Goal: Task Accomplishment & Management: Complete application form

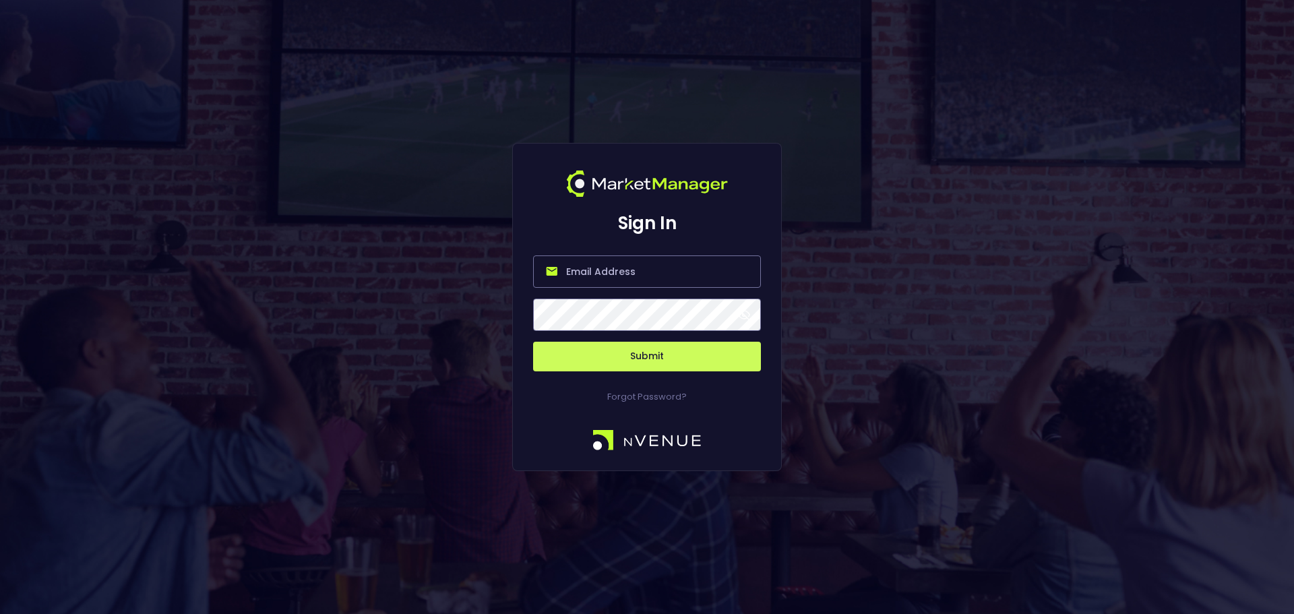
type input "[EMAIL_ADDRESS][DOMAIN_NAME]"
click at [644, 354] on button "Submit" at bounding box center [647, 357] width 228 height 30
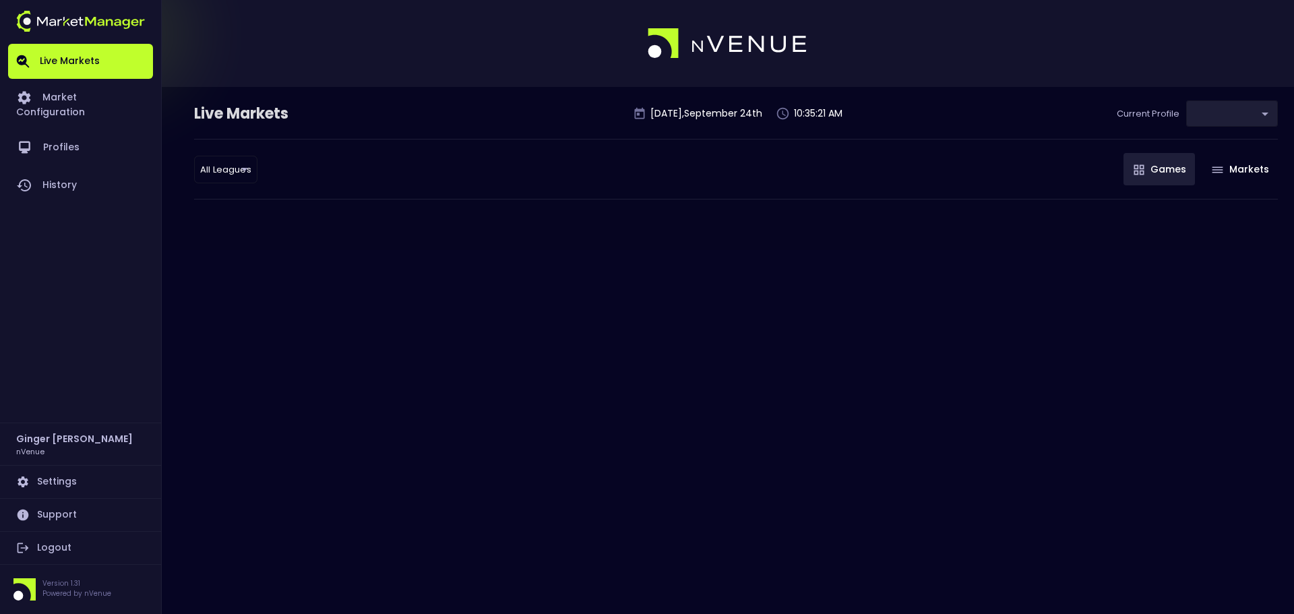
type input "d66ee90f-df8e-430e-a05c-aaf70ad95ad9"
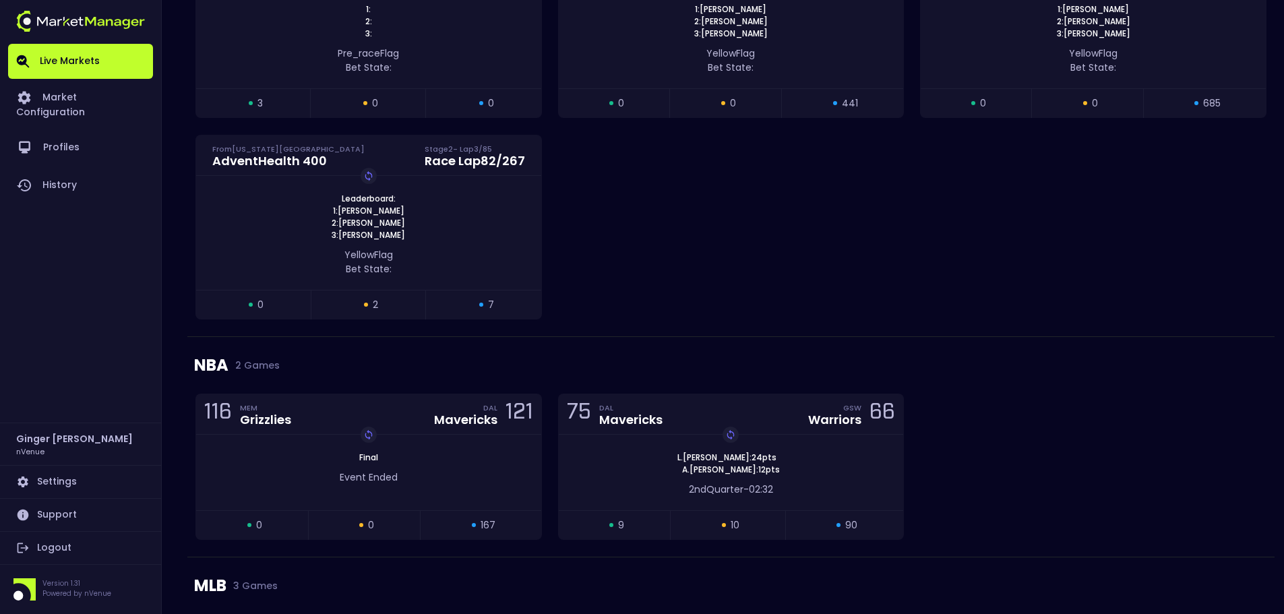
scroll to position [1139, 0]
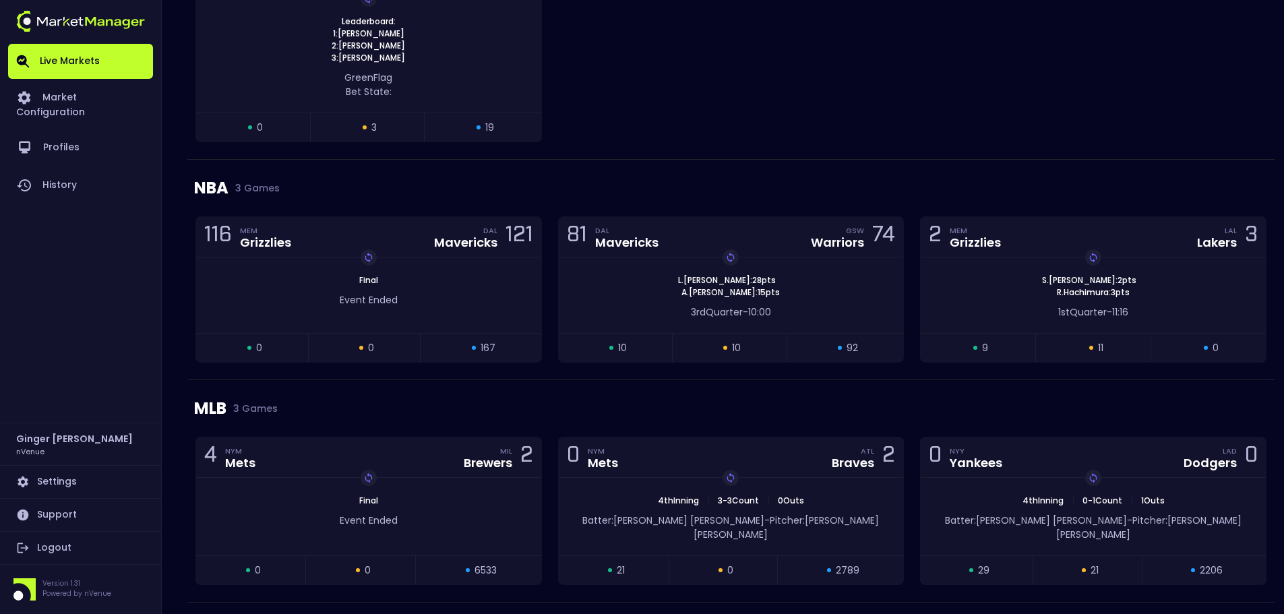
scroll to position [1139, 0]
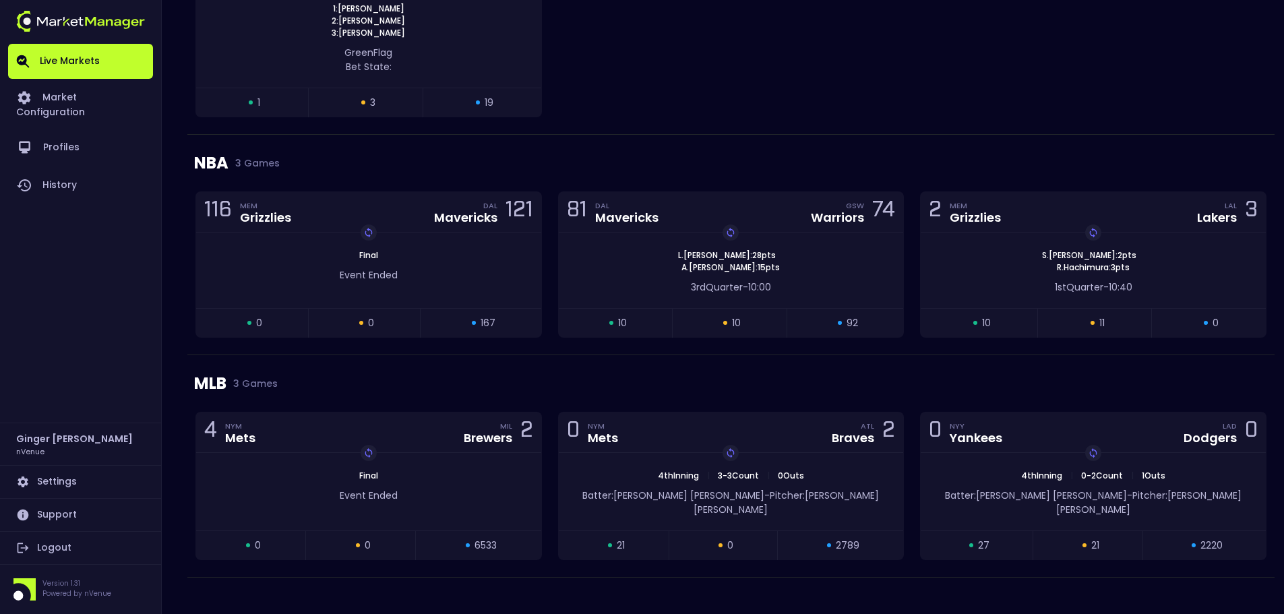
scroll to position [1127, 0]
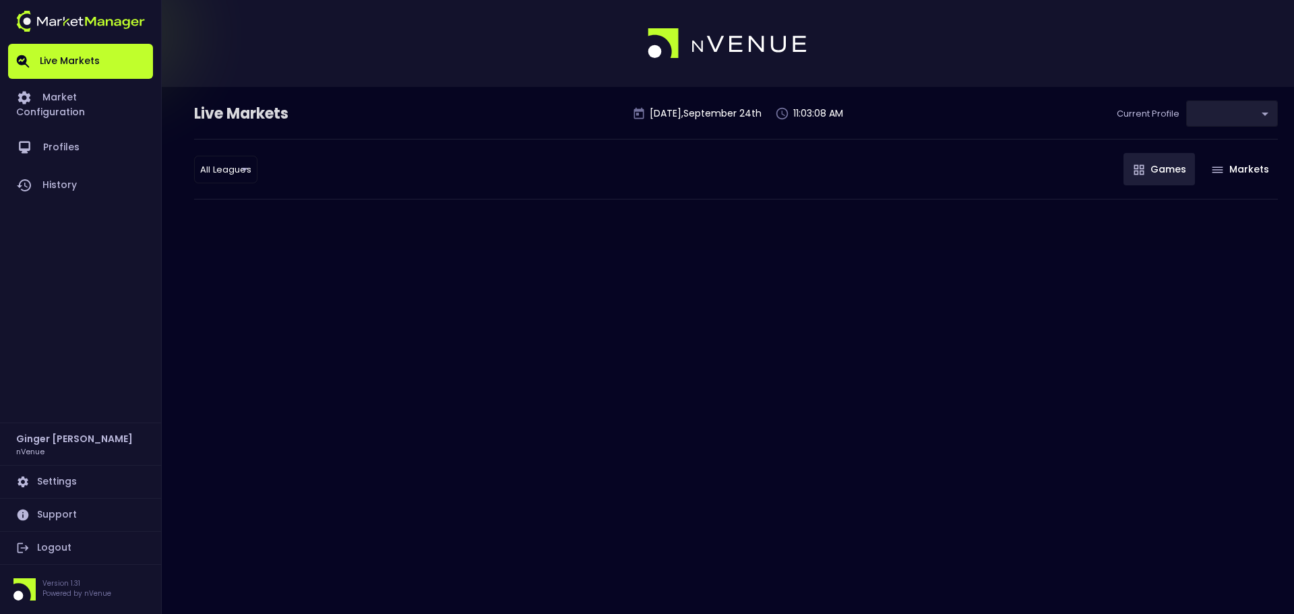
type input "d66ee90f-df8e-430e-a05c-aaf70ad95ad9"
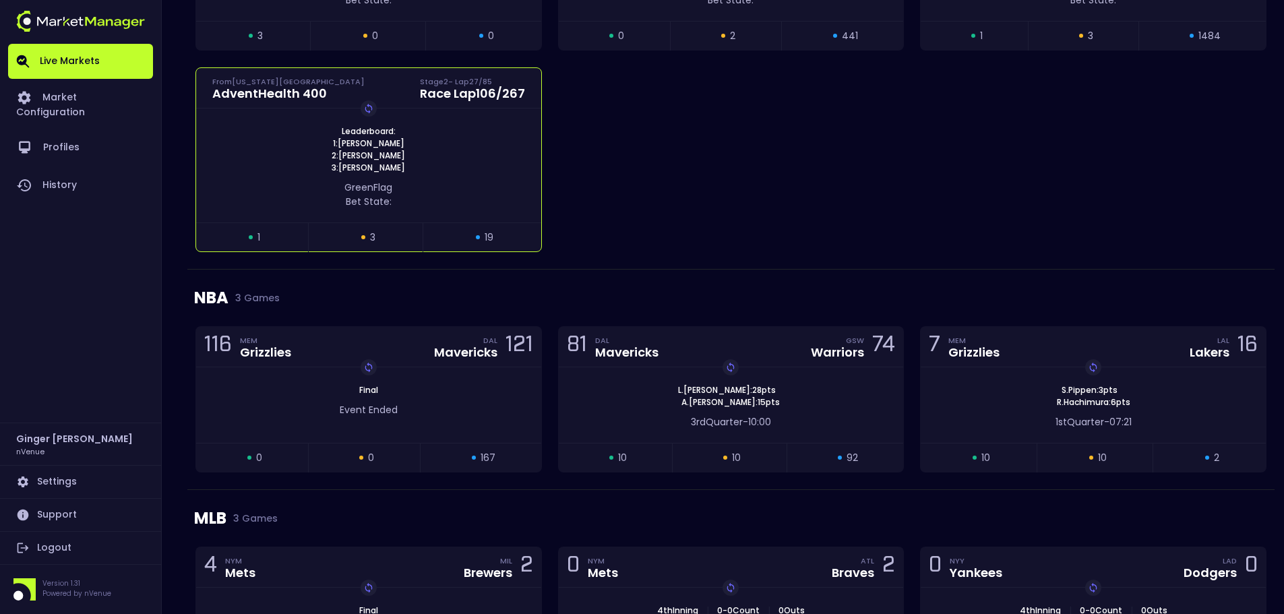
scroll to position [1127, 0]
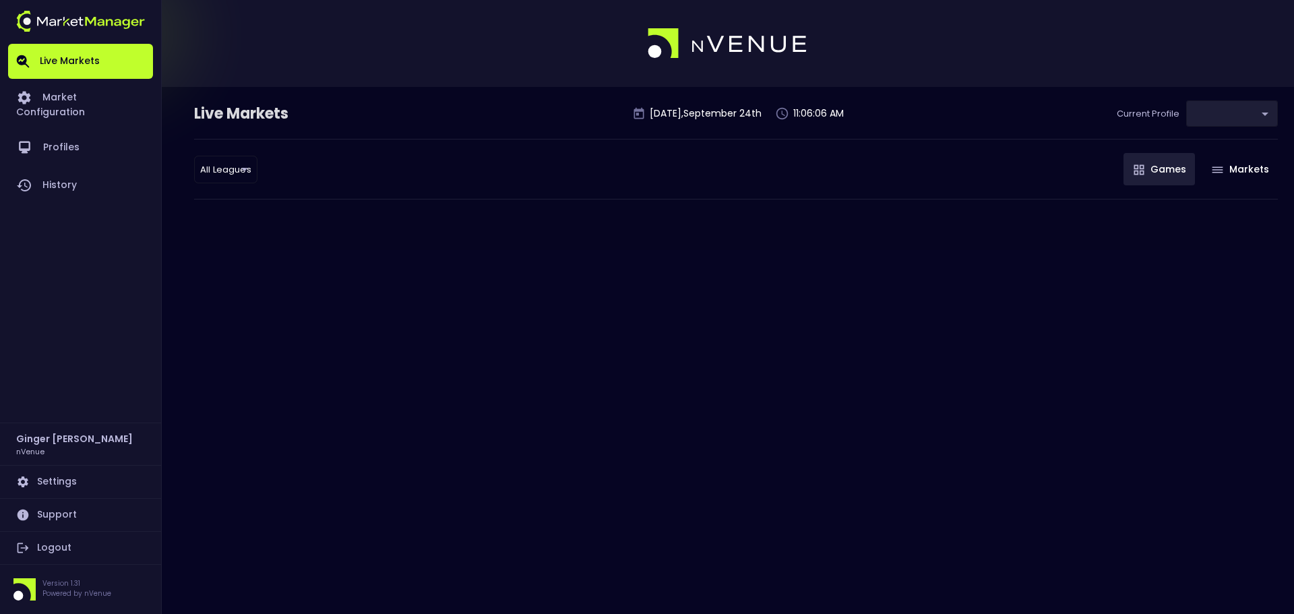
type input "d66ee90f-df8e-430e-a05c-aaf70ad95ad9"
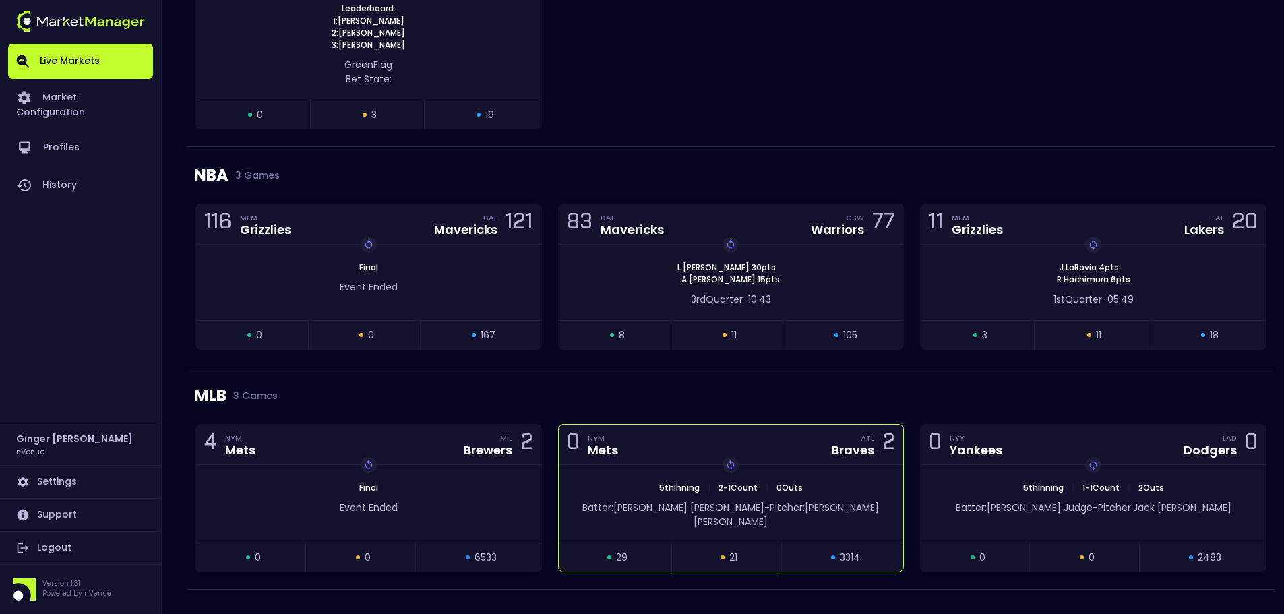
scroll to position [1141, 0]
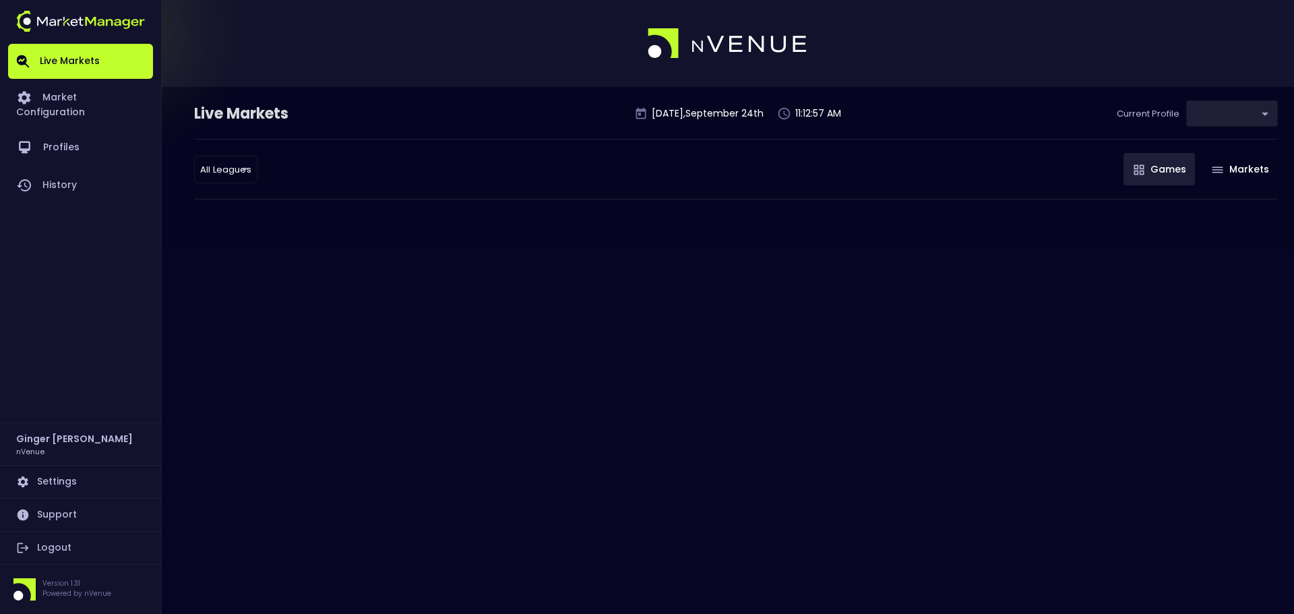
type input "d66ee90f-df8e-430e-a05c-aaf70ad95ad9"
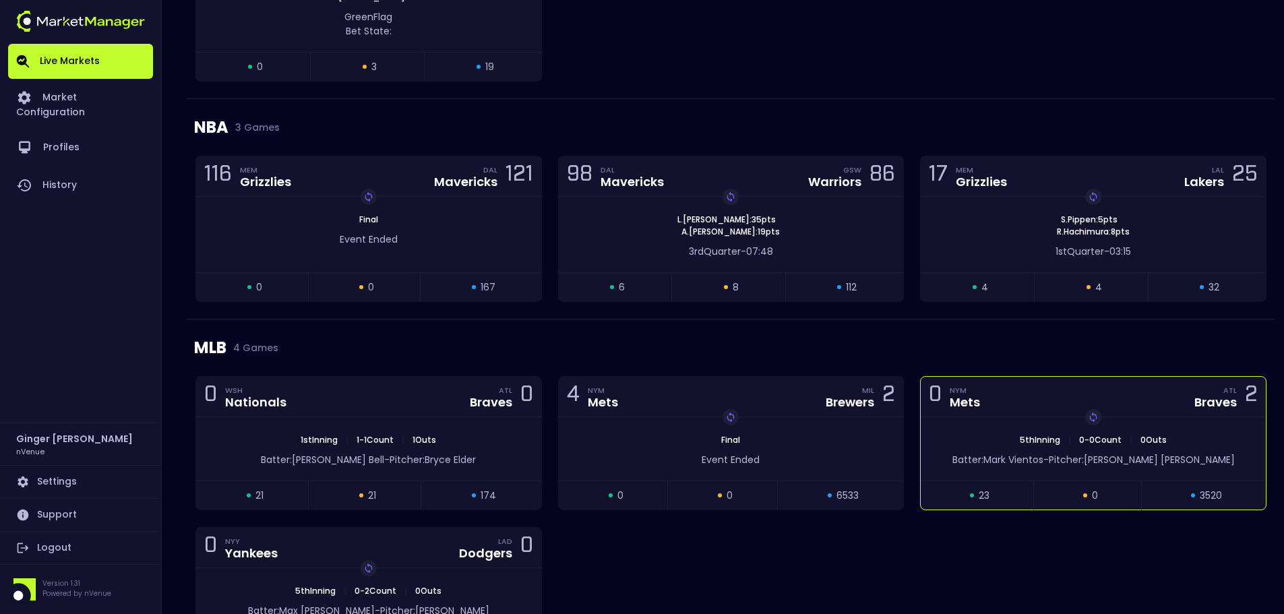
scroll to position [1278, 0]
